Goal: Information Seeking & Learning: Understand process/instructions

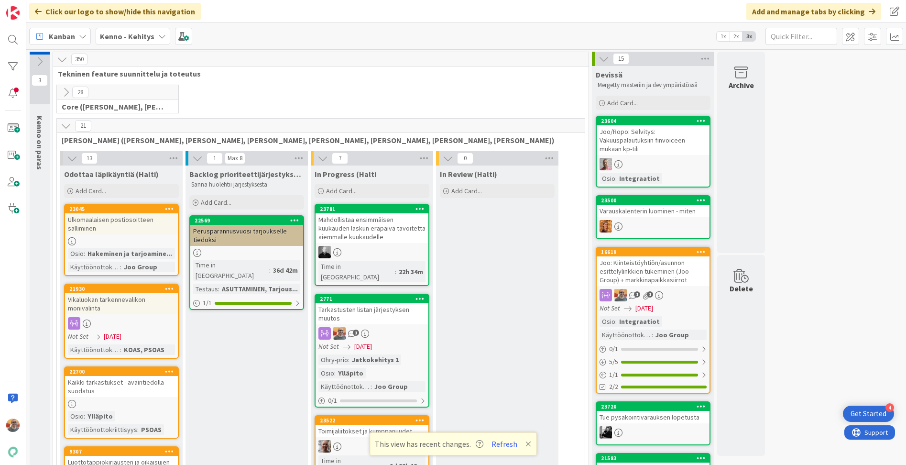
click at [404, 307] on div "Tarkastusten listan järjestyksen muutos" at bounding box center [372, 313] width 113 height 21
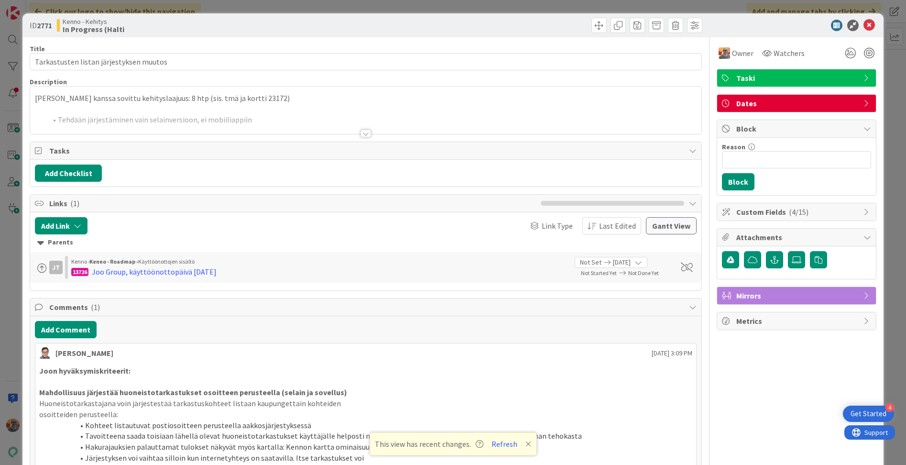
click at [270, 113] on div at bounding box center [365, 122] width 671 height 24
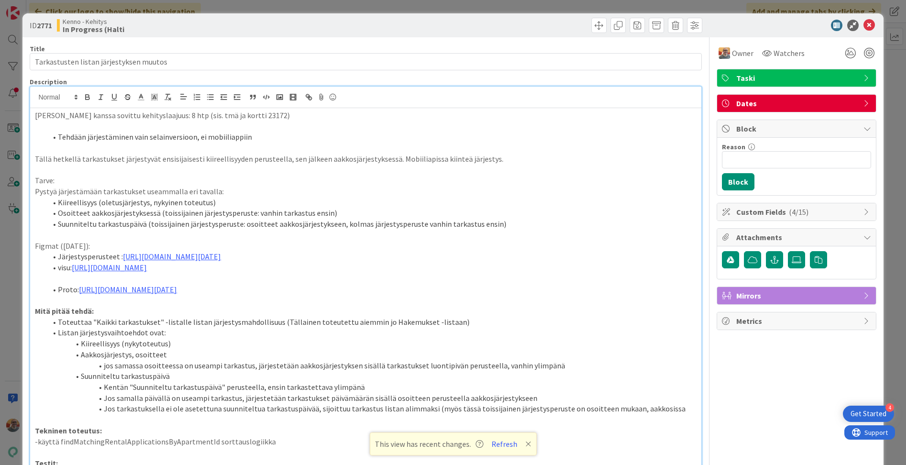
click at [267, 121] on p at bounding box center [366, 126] width 662 height 11
click at [277, 142] on li "Tehdään järjestäminen vain selainversioon, ei mobiiliappiin" at bounding box center [371, 137] width 650 height 11
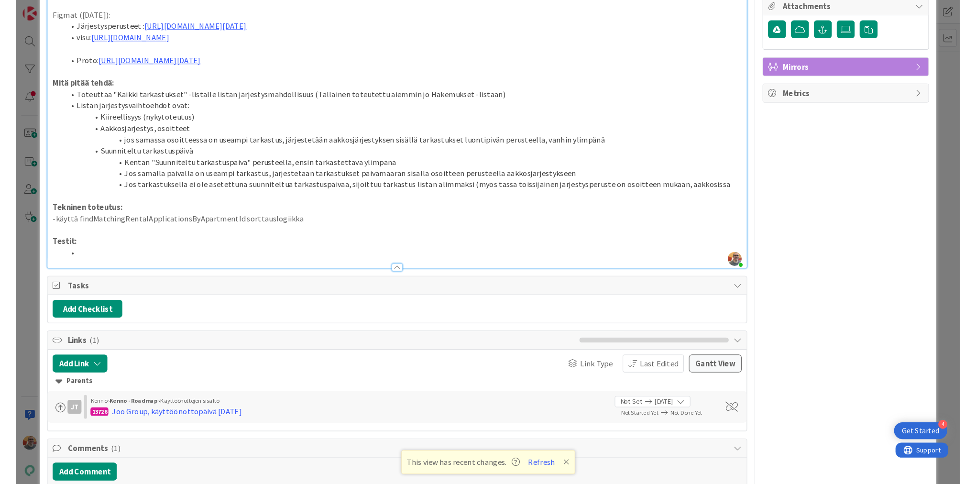
scroll to position [325, 0]
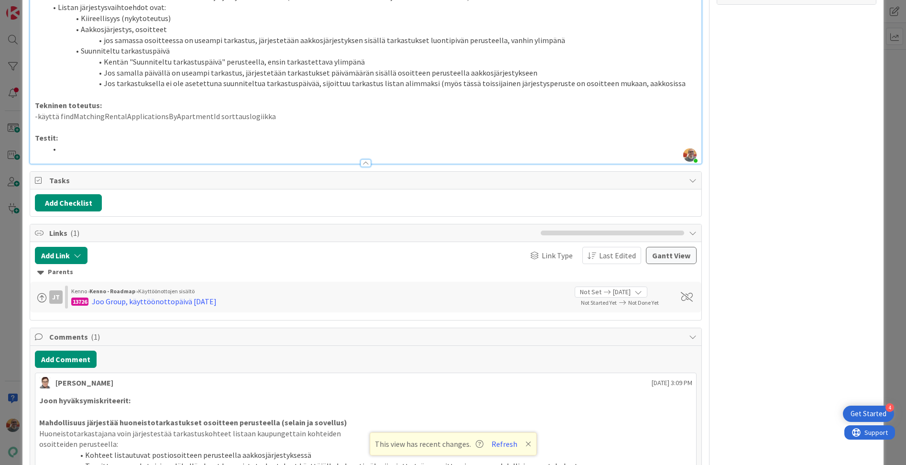
click at [137, 122] on p "-käyttä findMatchingRentalApplicationsByApartmentId sorttauslogiikka" at bounding box center [366, 116] width 662 height 11
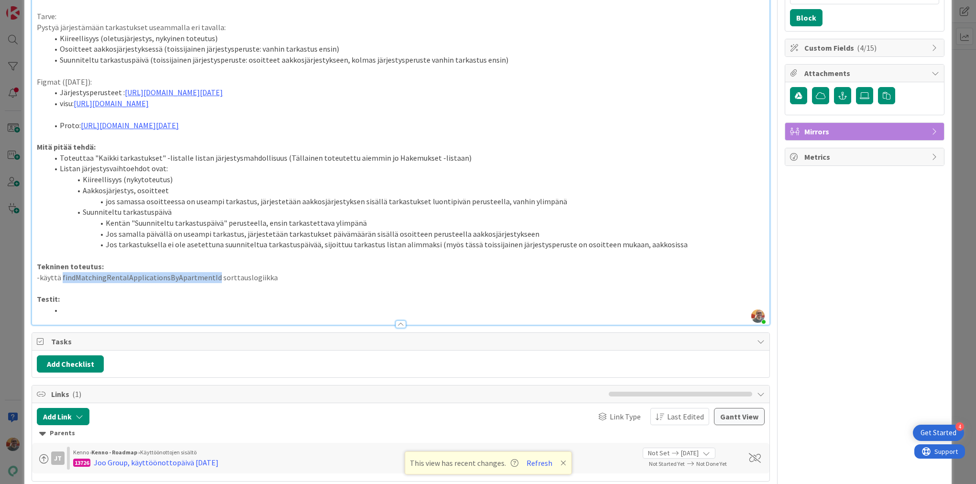
scroll to position [47, 0]
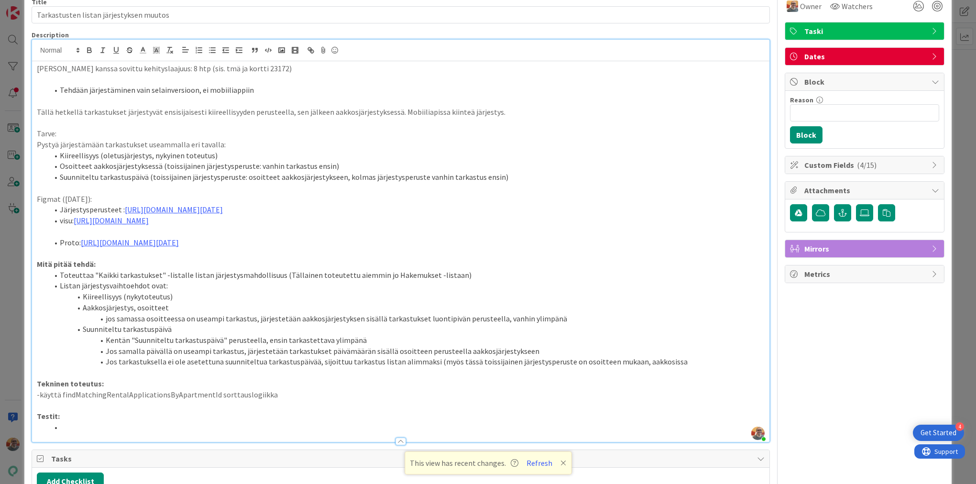
click at [276, 400] on p "-käyttä findMatchingRentalApplicationsByApartmentId sorttauslogiikka" at bounding box center [401, 394] width 728 height 11
click at [274, 411] on p "-getInspections, lisää sorttaus" at bounding box center [401, 405] width 728 height 11
click at [188, 400] on p "-käytä findMatchingRentalApplicationsByApartmentId sorttauslogiikka" at bounding box center [401, 394] width 728 height 11
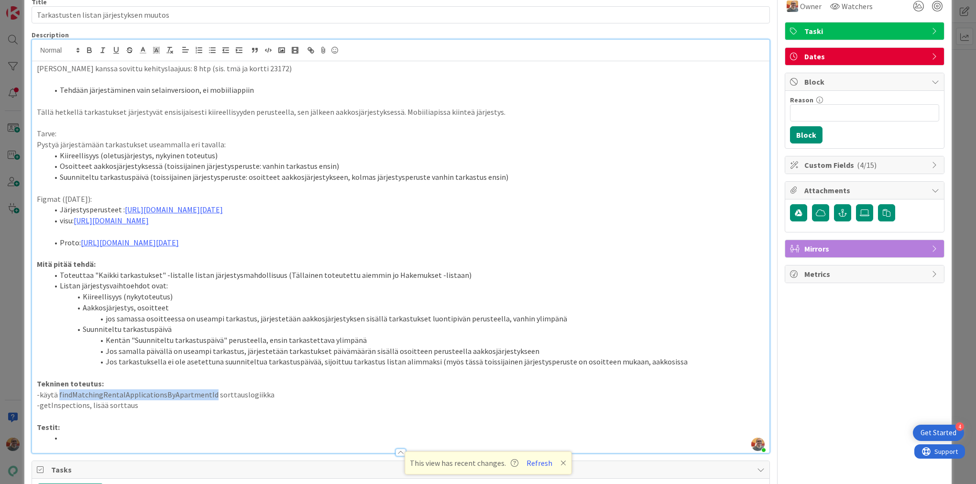
click at [188, 400] on p "-käytä findMatchingRentalApplicationsByApartmentId sorttauslogiikka" at bounding box center [401, 394] width 728 height 11
click at [165, 400] on p "-käytä findMatchingRentalApplicationsByApartmentId sorttauslogiikka" at bounding box center [401, 394] width 728 height 11
click at [154, 400] on p "-käytä findMatchingRentalApplicationsByApartmentId sorttauslogiikka" at bounding box center [401, 394] width 728 height 11
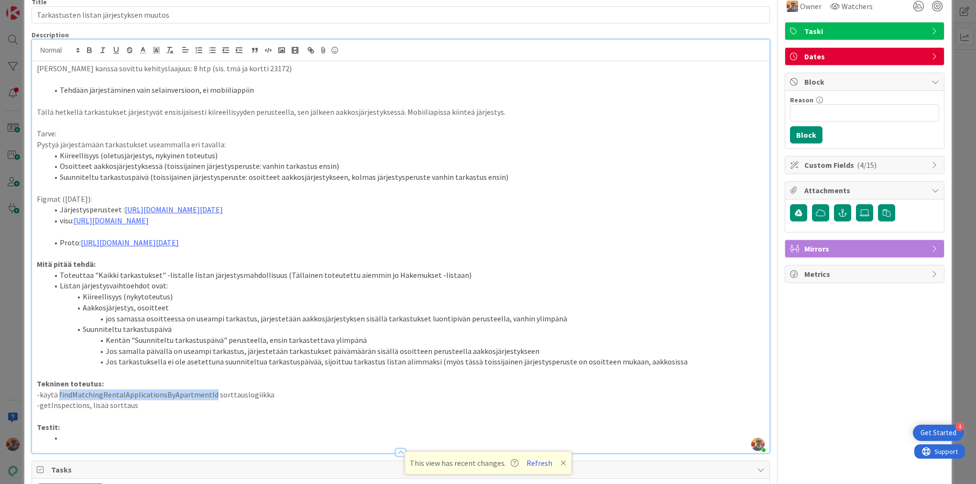
click at [154, 400] on p "-käytä findMatchingRentalApplicationsByApartmentId sorttauslogiikka" at bounding box center [401, 394] width 728 height 11
click at [157, 400] on p "-käytä findMatchingRentalApplicationsByApartmentId sorttauslogiikka" at bounding box center [401, 394] width 728 height 11
click at [159, 400] on p "-käytä findMatchingRentalApplicationsByApartmentId sorttauslogiikka" at bounding box center [401, 394] width 728 height 11
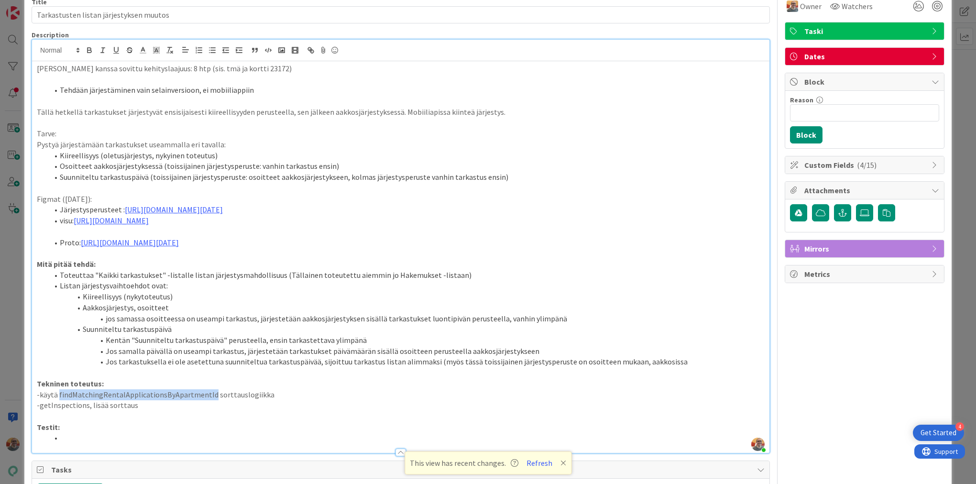
click at [159, 400] on p "-käytä findMatchingRentalApplicationsByApartmentId sorttauslogiikka" at bounding box center [401, 394] width 728 height 11
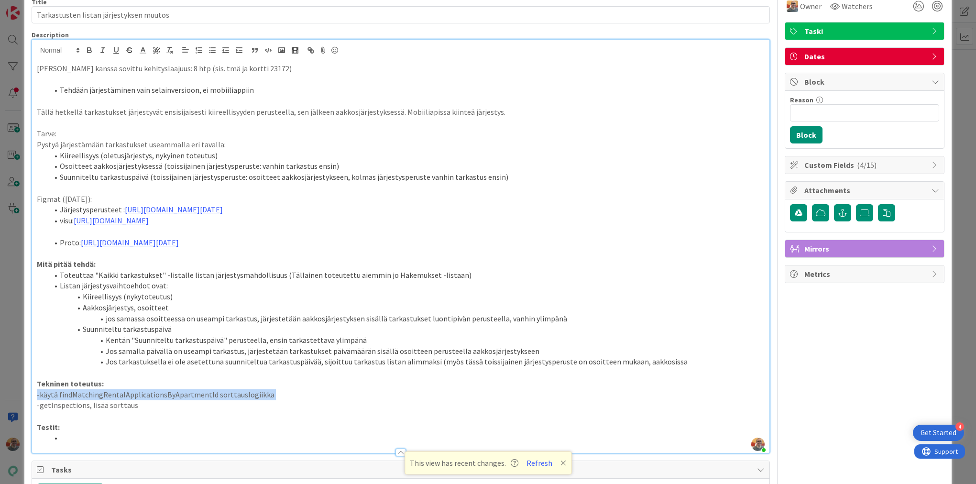
click at [148, 400] on p "-käytä findMatchingRentalApplicationsByApartmentId sorttauslogiikka" at bounding box center [401, 394] width 728 height 11
copy p "findMatchingRentalApplicationsByApartmentId"
click at [135, 400] on p "-käytä findMatchingRentalApplicationsByApartmentId sorttauslogiikka" at bounding box center [401, 394] width 728 height 11
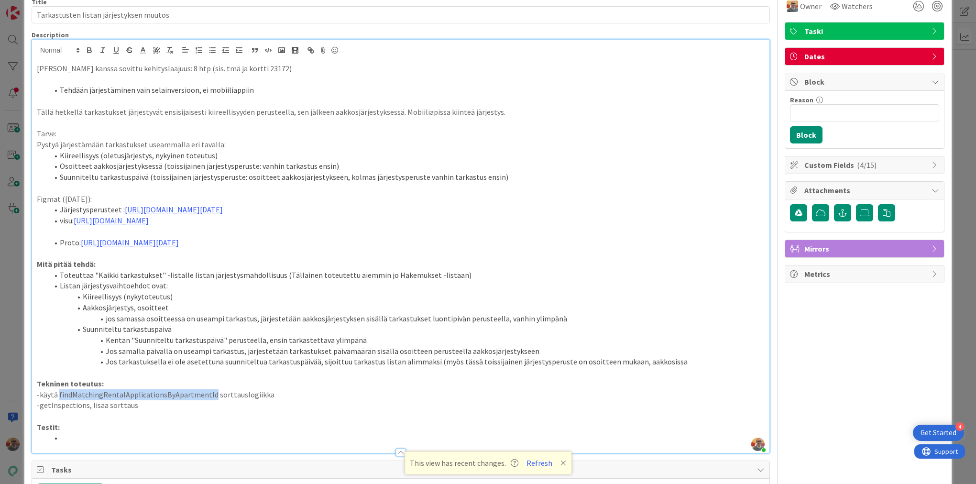
click at [134, 400] on p "-käytä findMatchingRentalApplicationsByApartmentId sorttauslogiikka" at bounding box center [401, 394] width 728 height 11
click at [140, 400] on p "-käytä findMatchingRentalApplicationsByApartmentId sorttauslogiikka" at bounding box center [401, 394] width 728 height 11
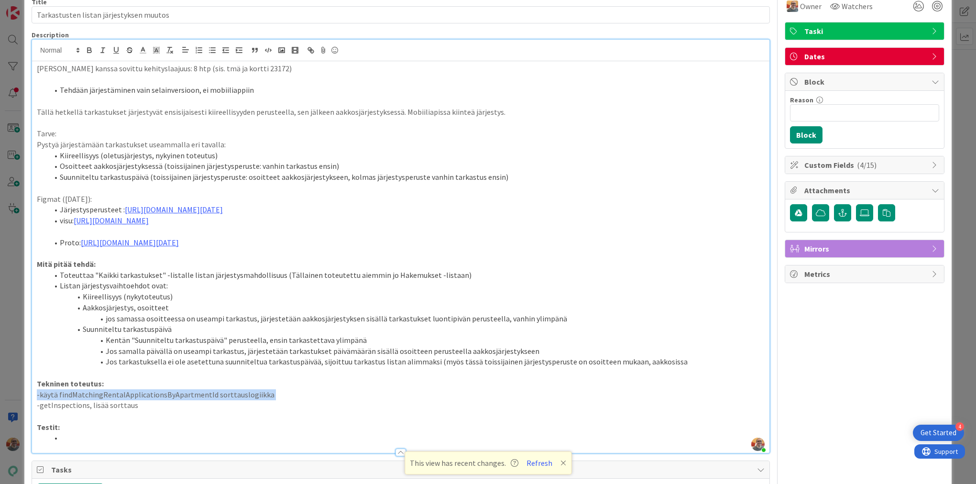
click at [140, 400] on p "-käytä findMatchingRentalApplicationsByApartmentId sorttauslogiikka" at bounding box center [401, 394] width 728 height 11
click at [141, 400] on p "-käytä findMatchingRentalApplicationsByApartmentId sorttauslogiikka" at bounding box center [401, 394] width 728 height 11
copy p "findMatchingRentalApplicationsByApartmentId"
